Goal: Information Seeking & Learning: Learn about a topic

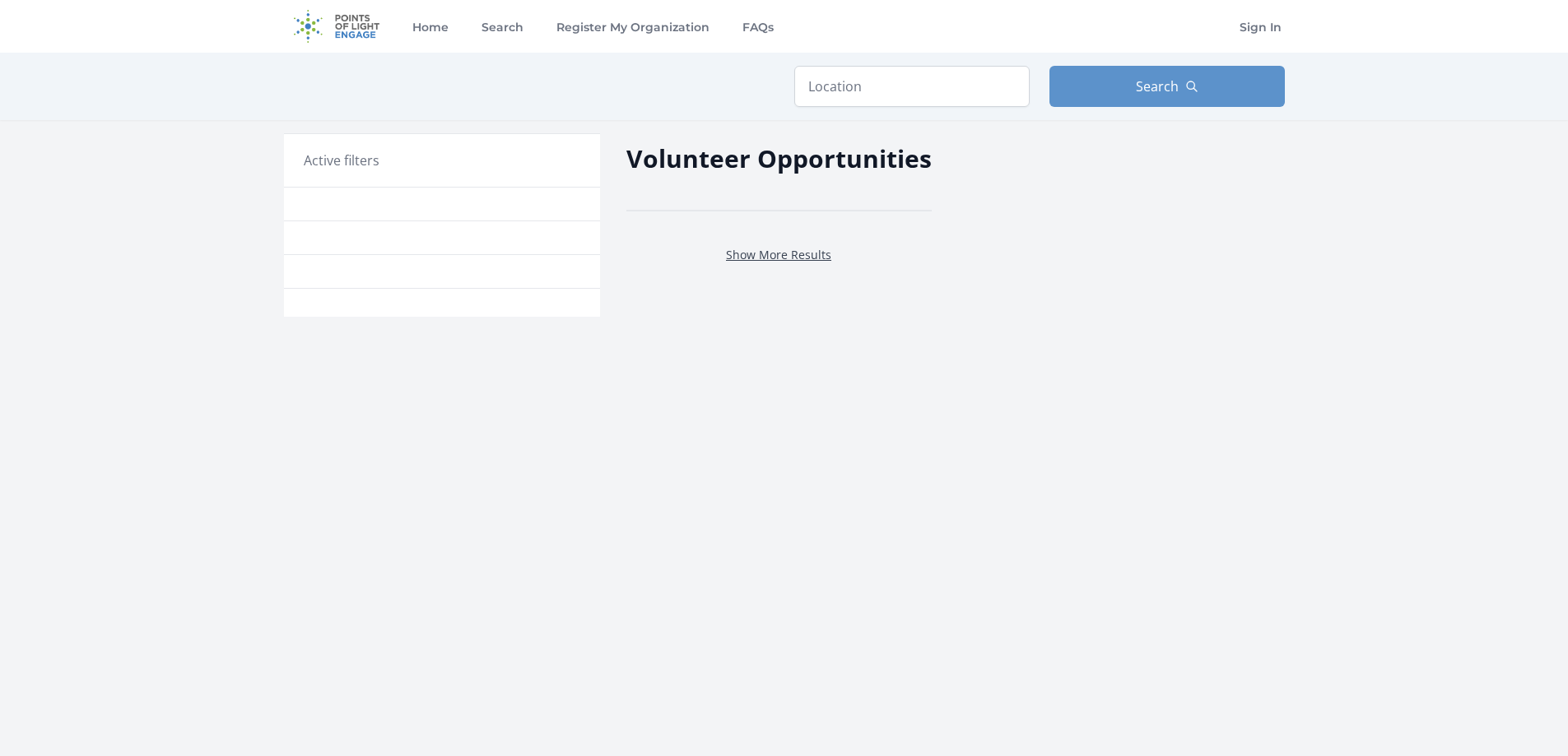
click at [791, 256] on link "Show More Results" at bounding box center [778, 255] width 105 height 16
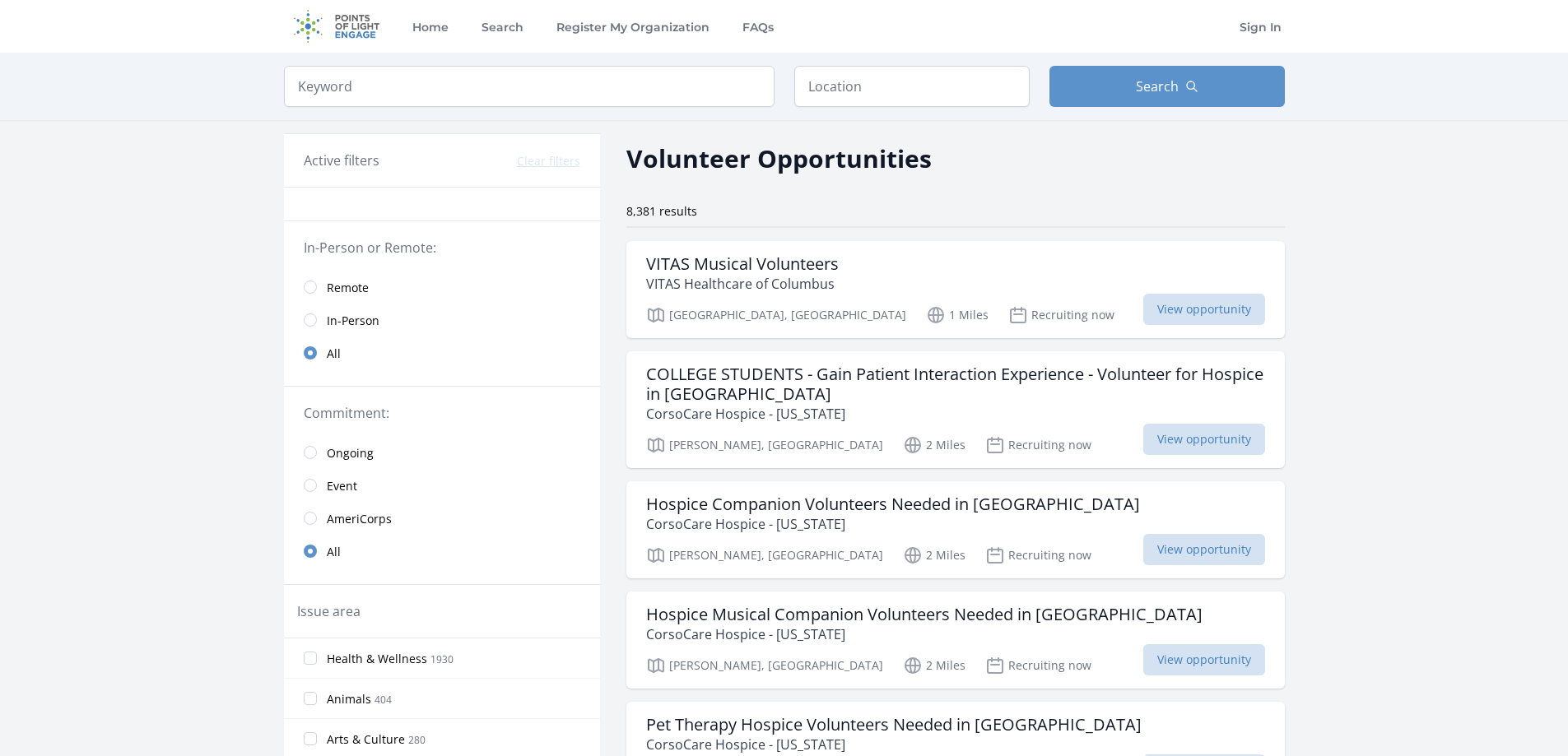
click at [346, 283] on span "Remote" at bounding box center [347, 288] width 42 height 17
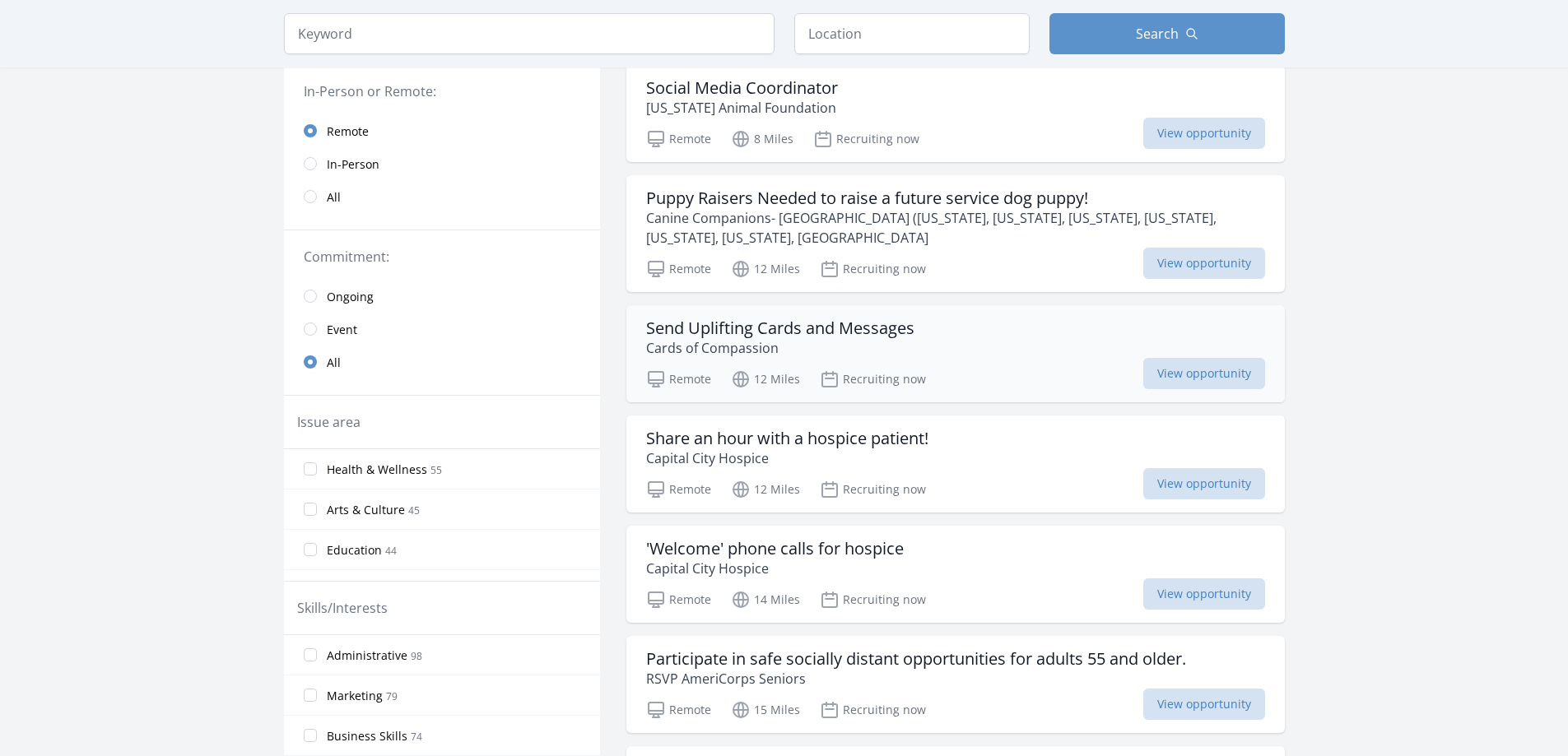
scroll to position [164, 0]
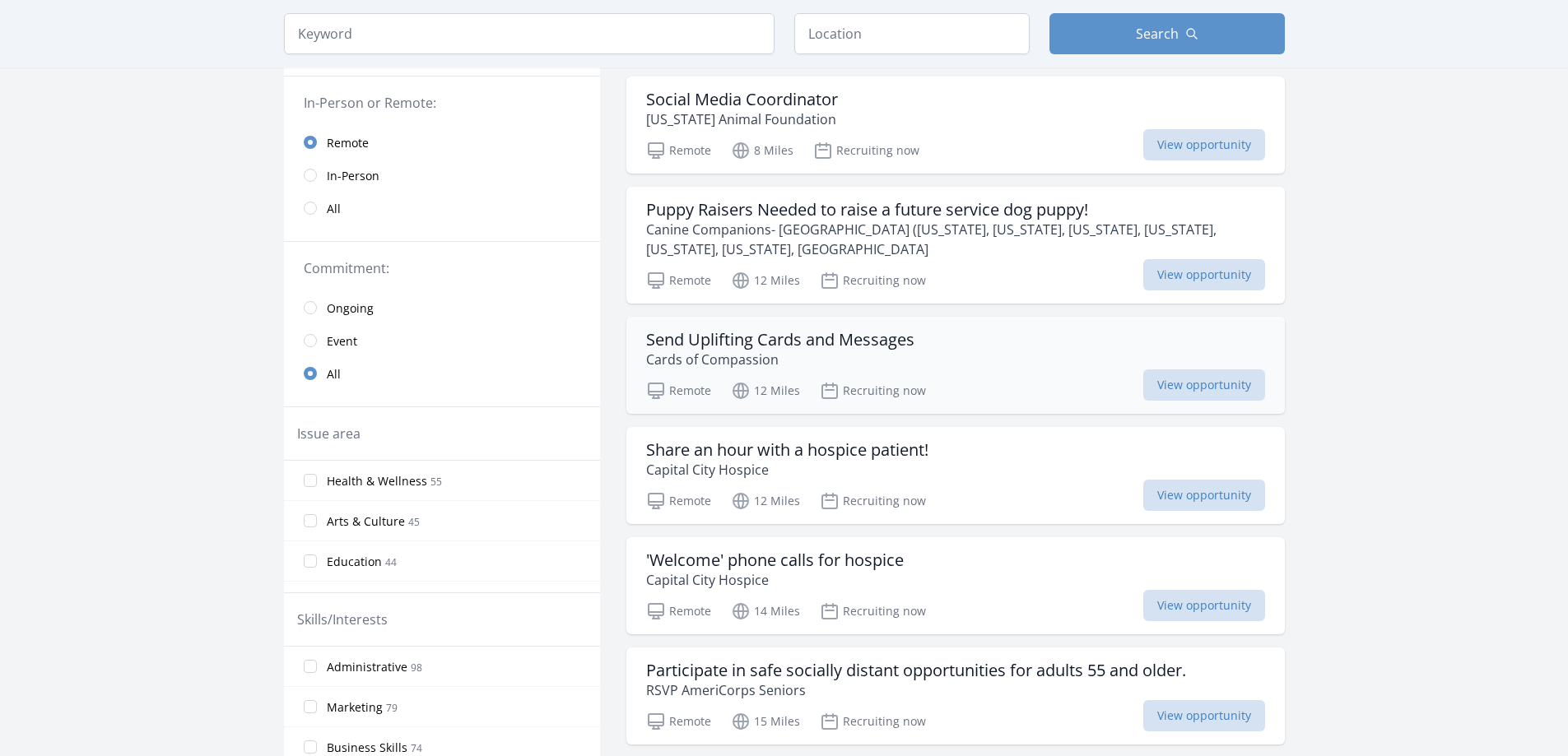
click at [969, 339] on div "Send Uplifting Cards and Messages Cards of Compassion" at bounding box center [955, 349] width 619 height 39
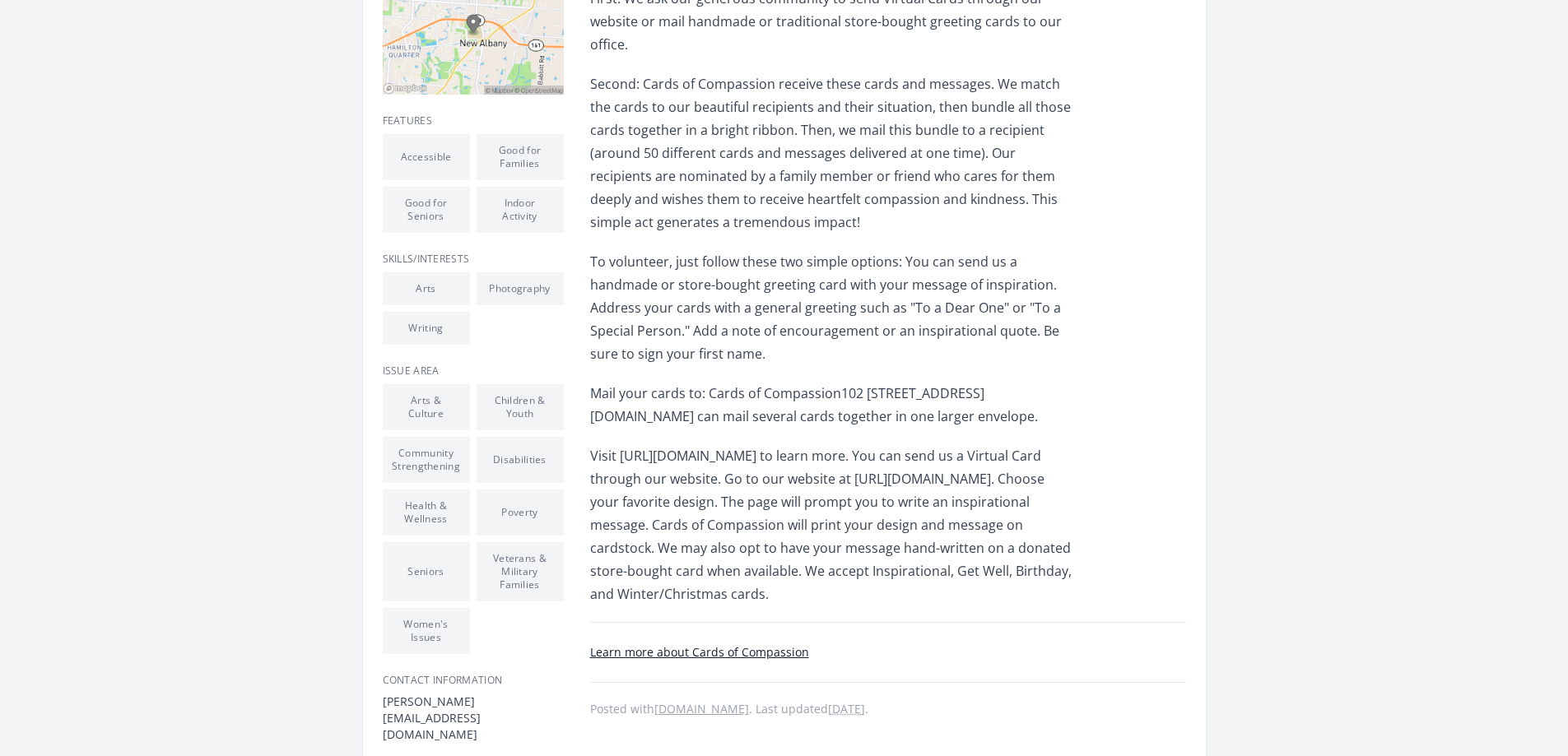
scroll to position [494, 0]
click at [682, 455] on p "Visit [URL][DOMAIN_NAME] to learn more. You can send us a Virtual Card through …" at bounding box center [830, 524] width 481 height 161
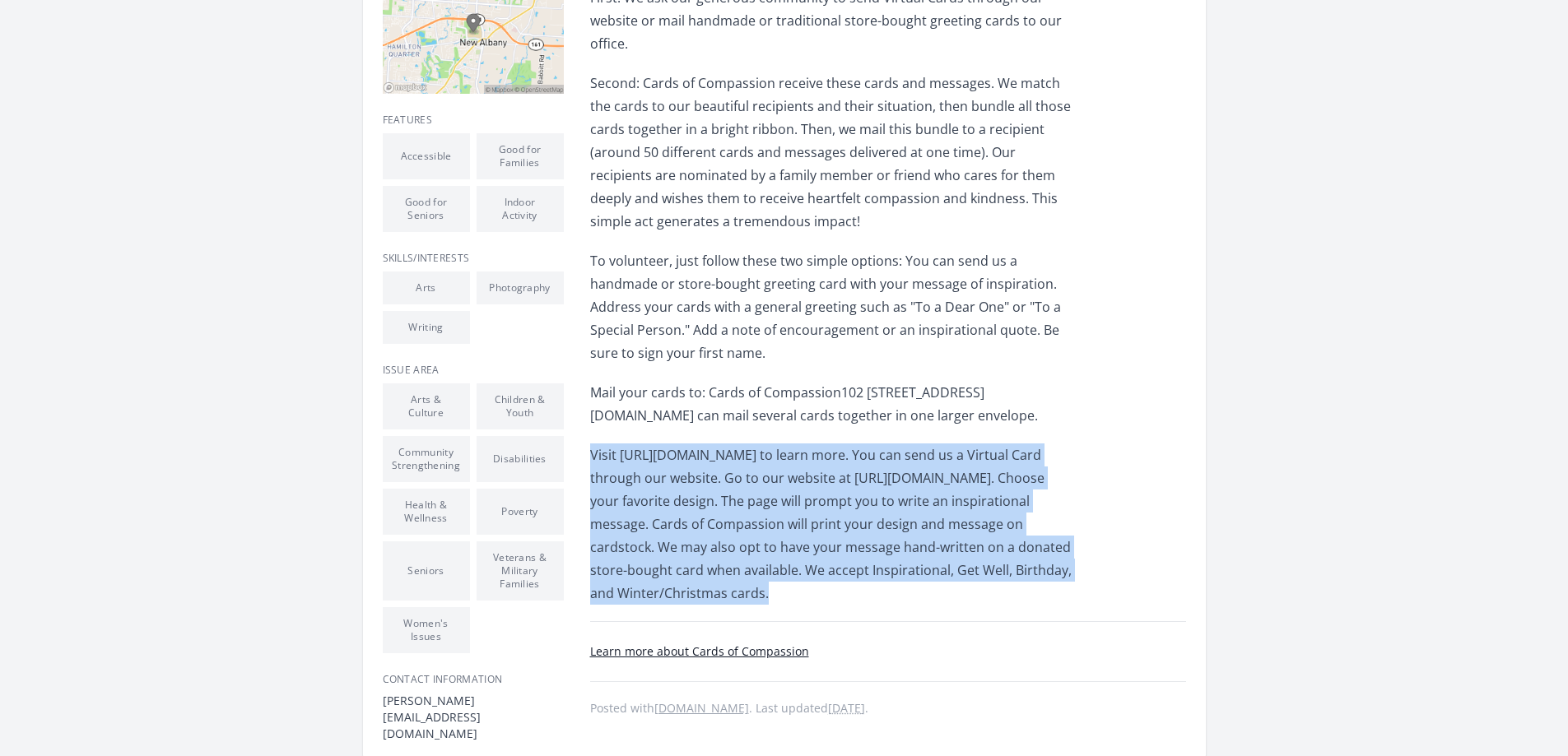
click at [682, 455] on p "Visit [URL][DOMAIN_NAME] to learn more. You can send us a Virtual Card through …" at bounding box center [830, 524] width 481 height 161
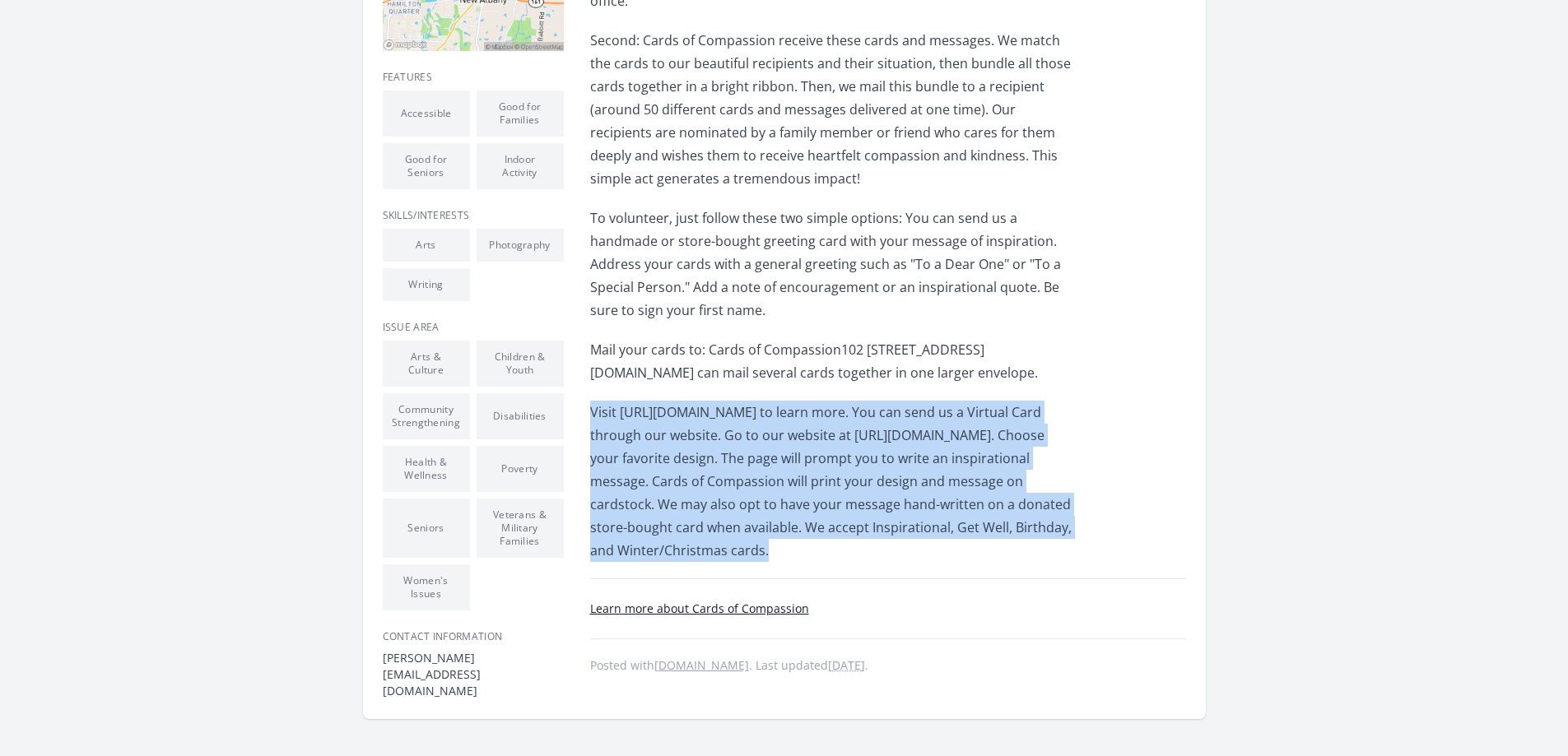
scroll to position [576, 0]
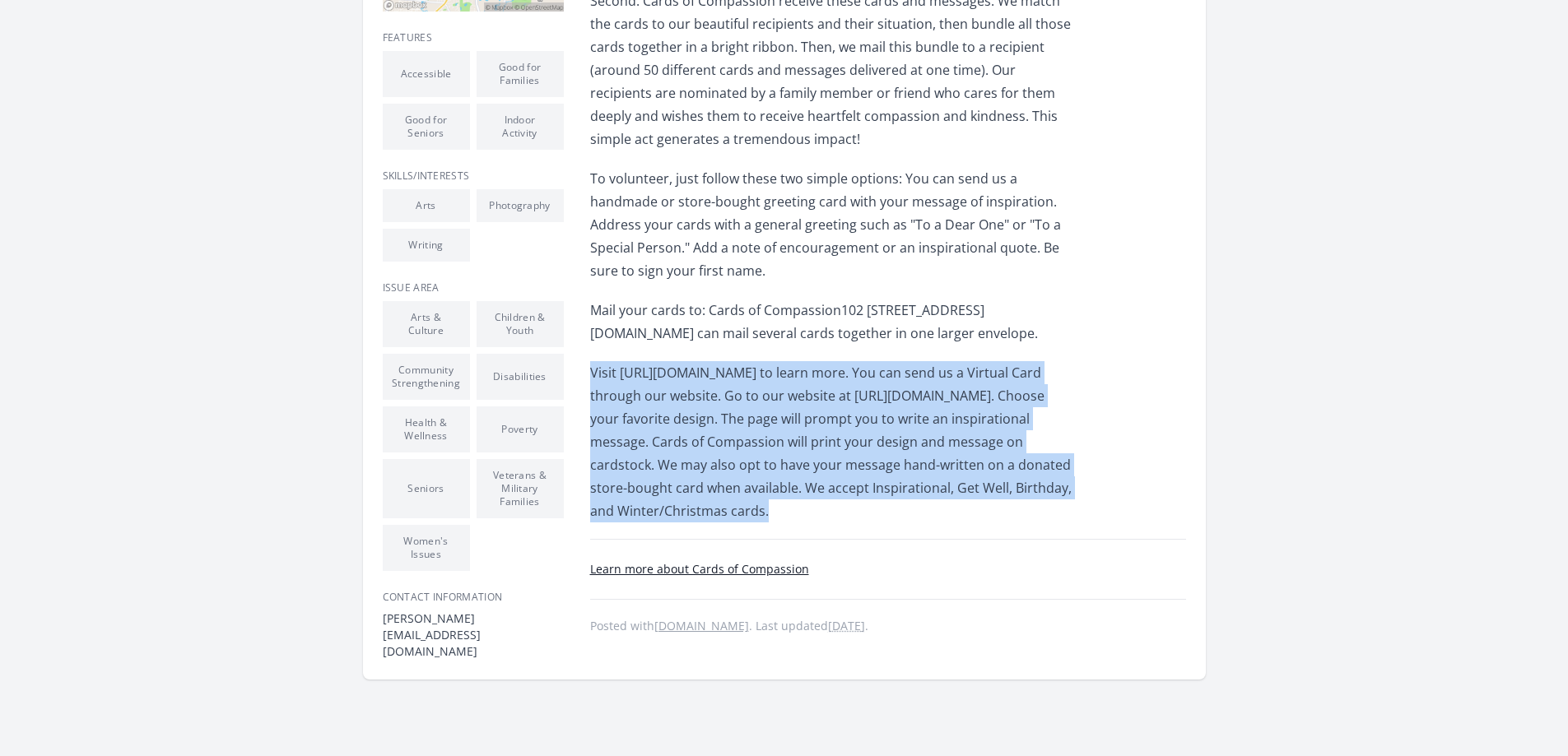
click at [670, 460] on p "Visit [URL][DOMAIN_NAME] to learn more. You can send us a Virtual Card through …" at bounding box center [830, 442] width 481 height 161
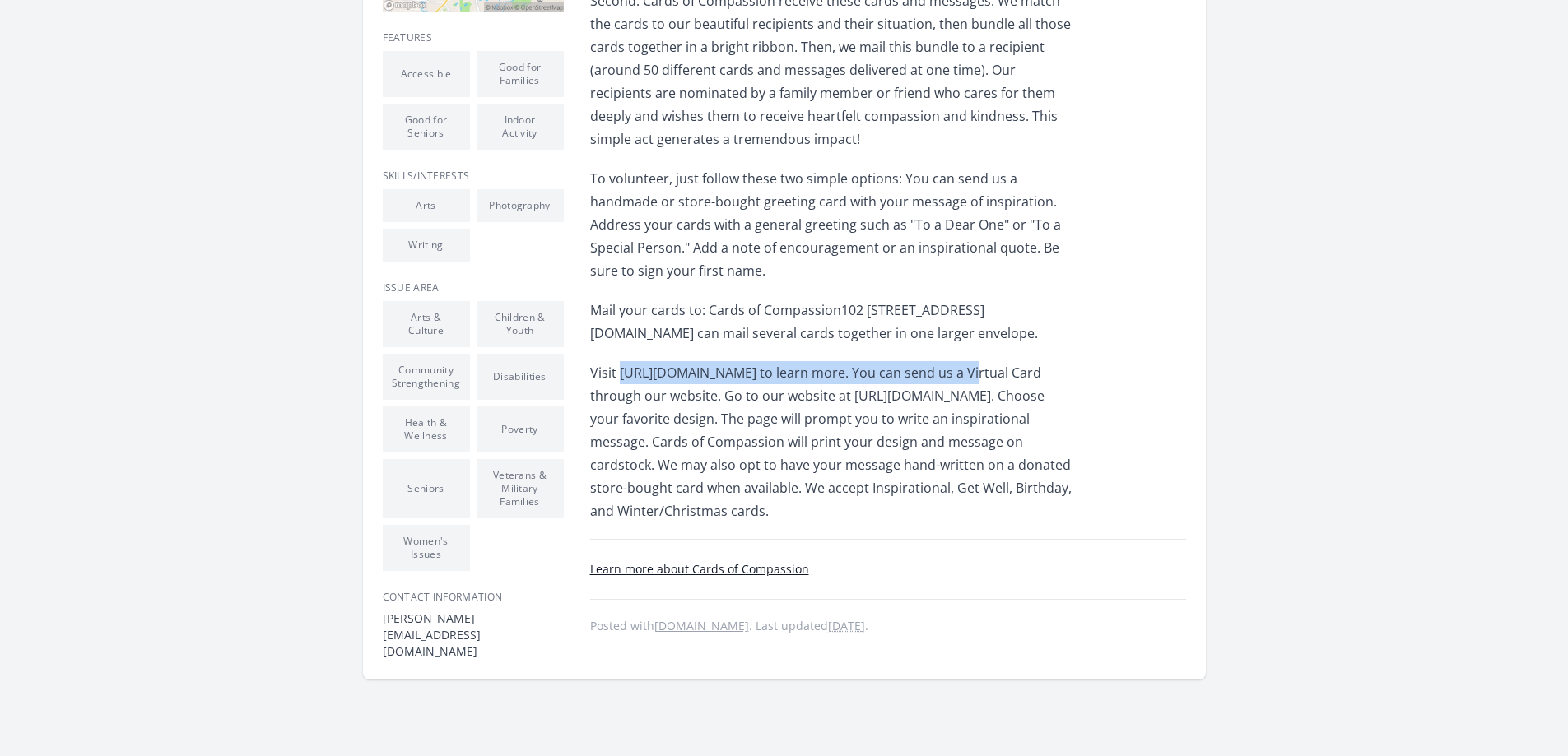
drag, startPoint x: 618, startPoint y: 373, endPoint x: 993, endPoint y: 364, distance: 375.1
click at [993, 364] on p "Visit [URL][DOMAIN_NAME] to learn more. You can send us a Virtual Card through …" at bounding box center [830, 442] width 481 height 161
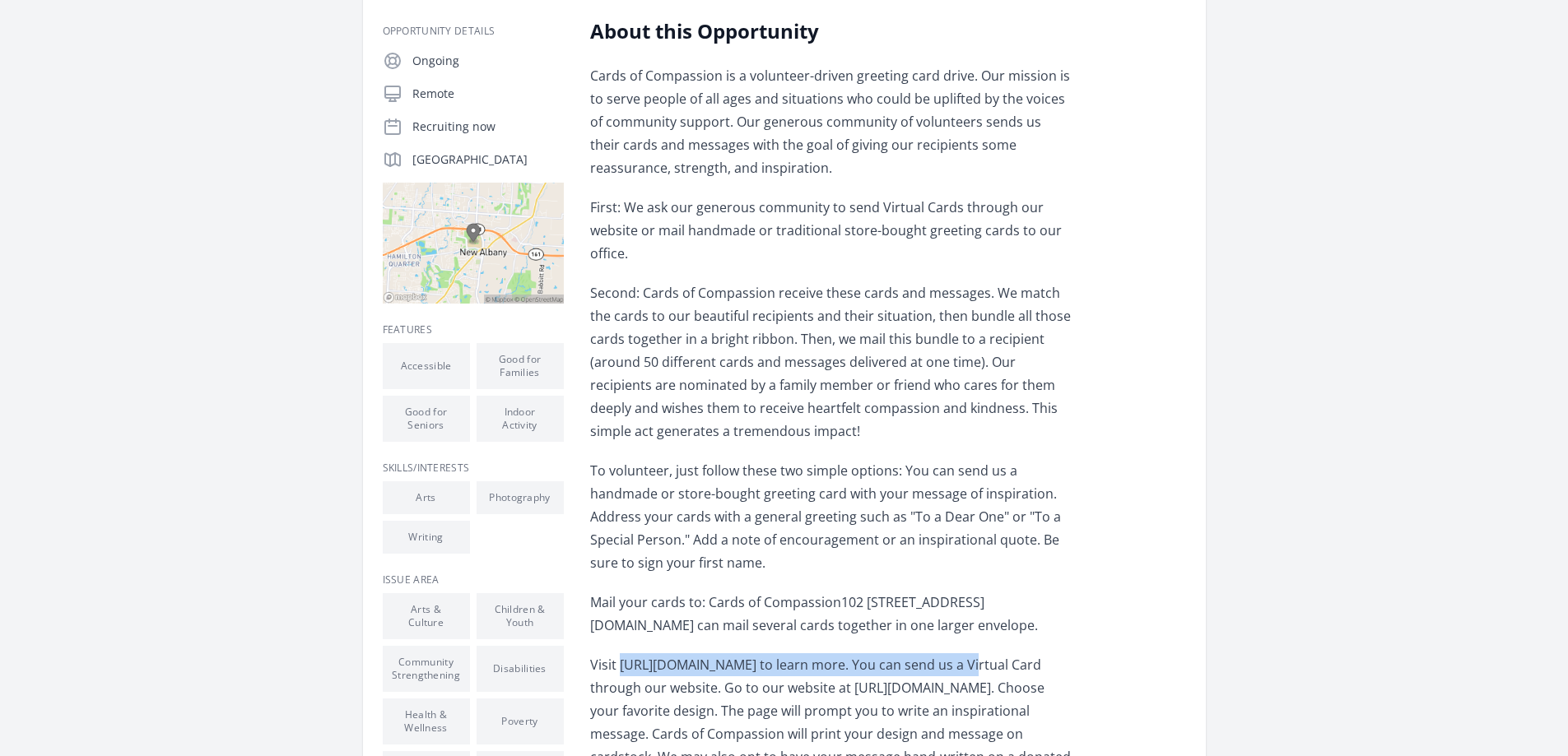
scroll to position [0, 0]
